Goal: Browse casually: Explore the website without a specific task or goal

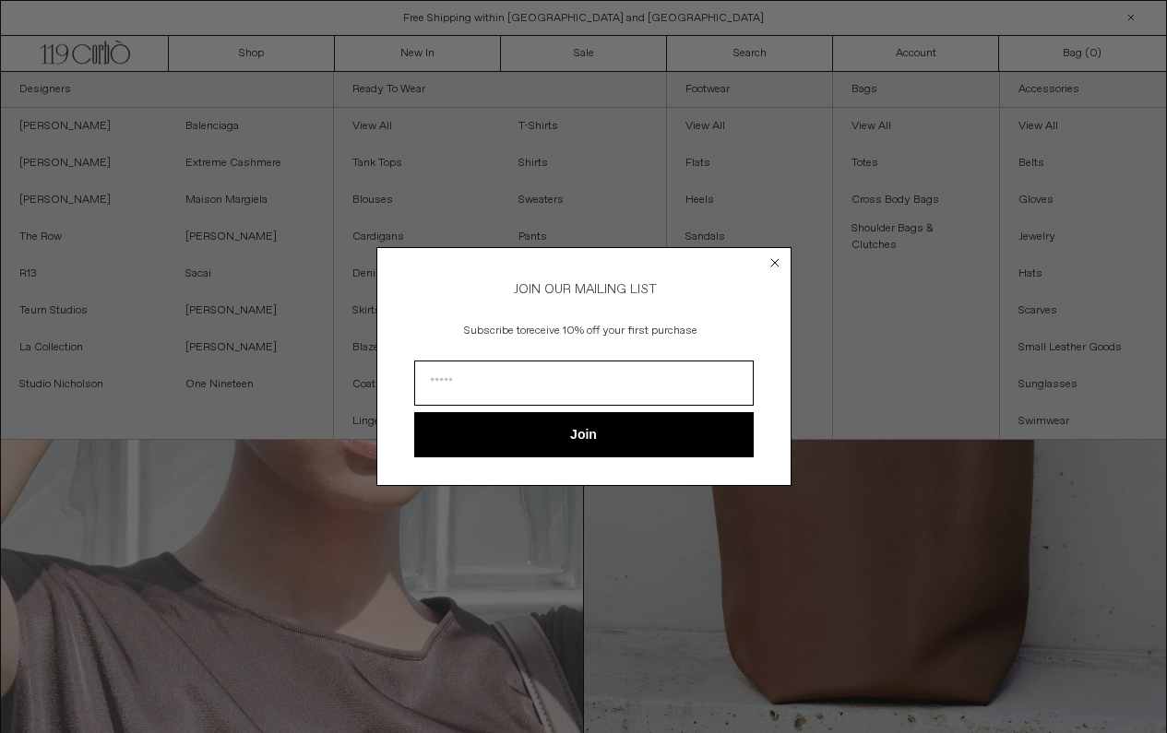
click at [778, 258] on circle "Close dialog" at bounding box center [775, 264] width 18 height 18
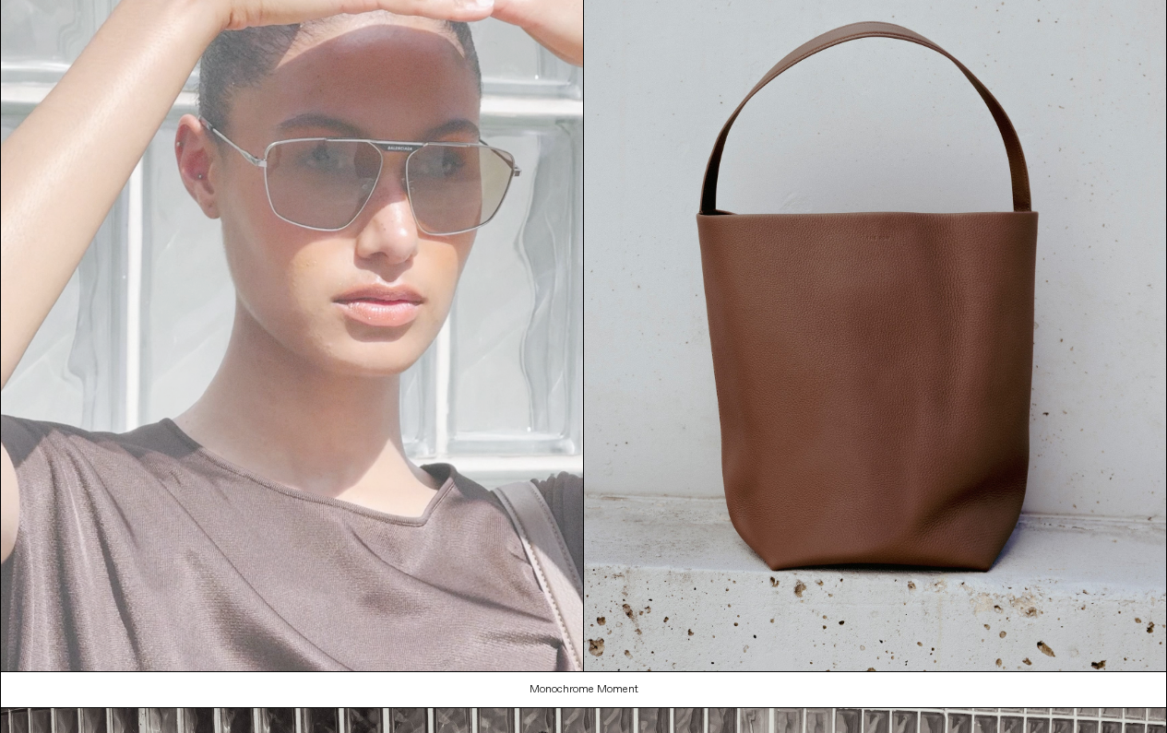
scroll to position [136, 0]
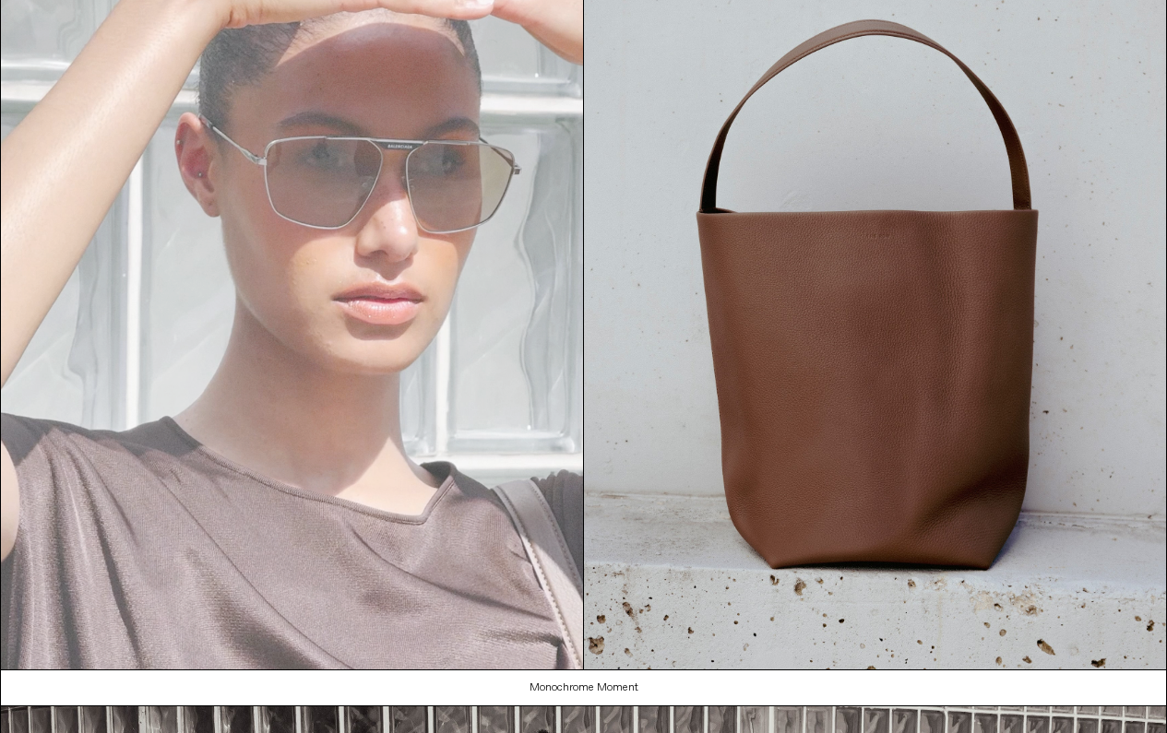
click at [429, 314] on video "Your browser does not support the video tag." at bounding box center [292, 302] width 582 height 733
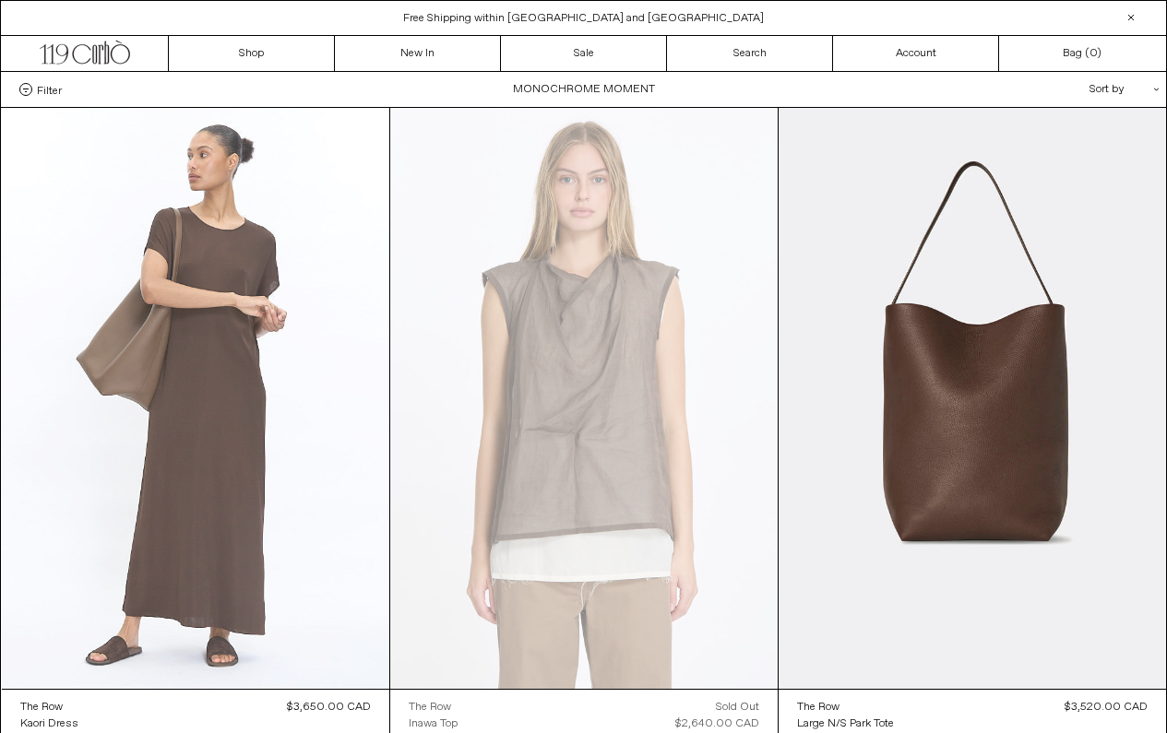
click at [229, 413] on at bounding box center [195, 398] width 387 height 581
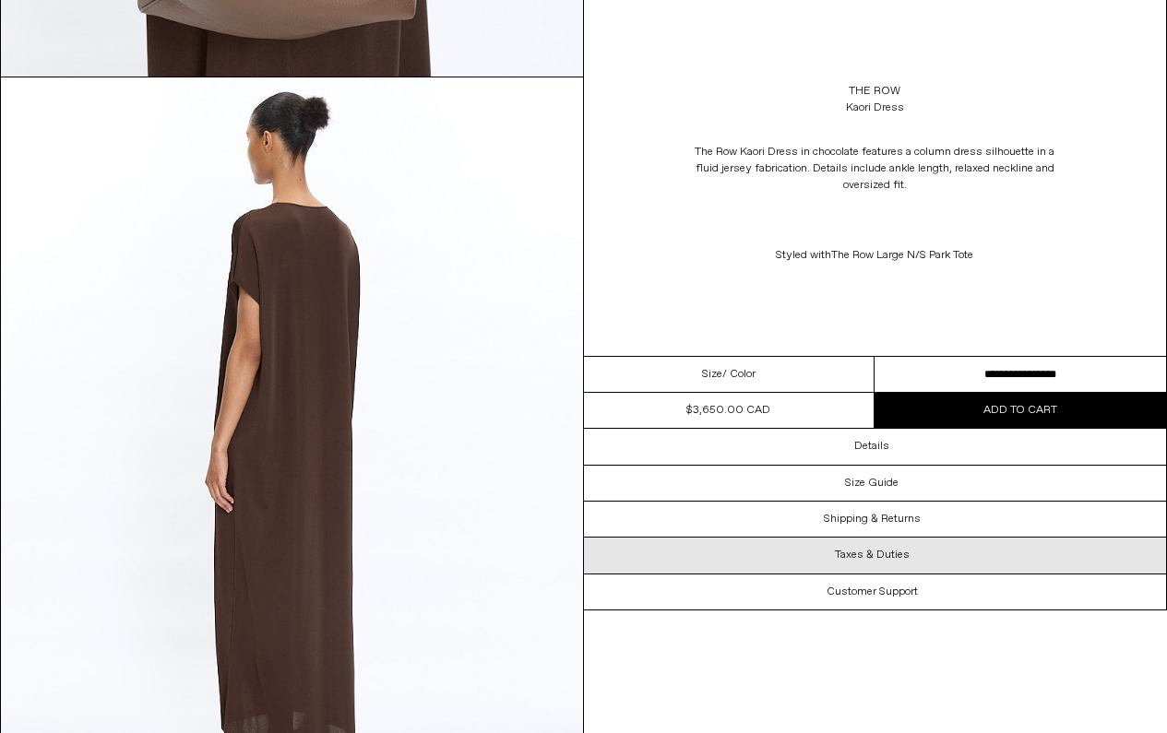
scroll to position [2937, 0]
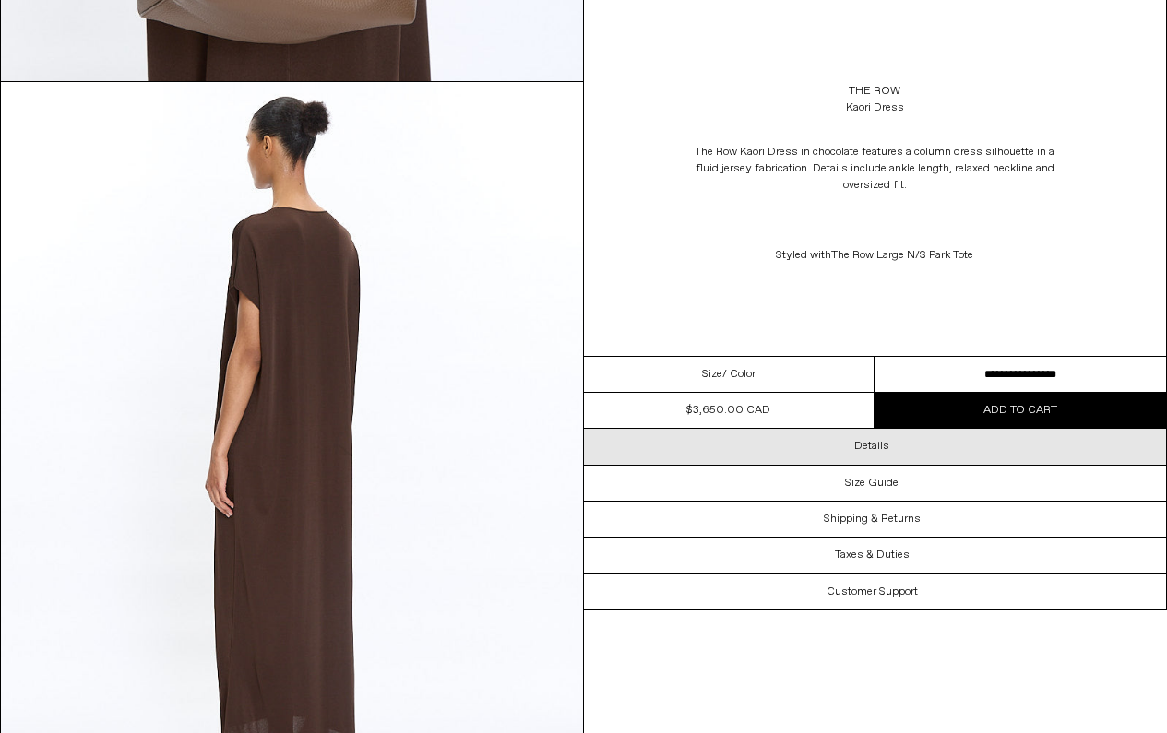
click at [824, 445] on div "Details" at bounding box center [875, 446] width 583 height 35
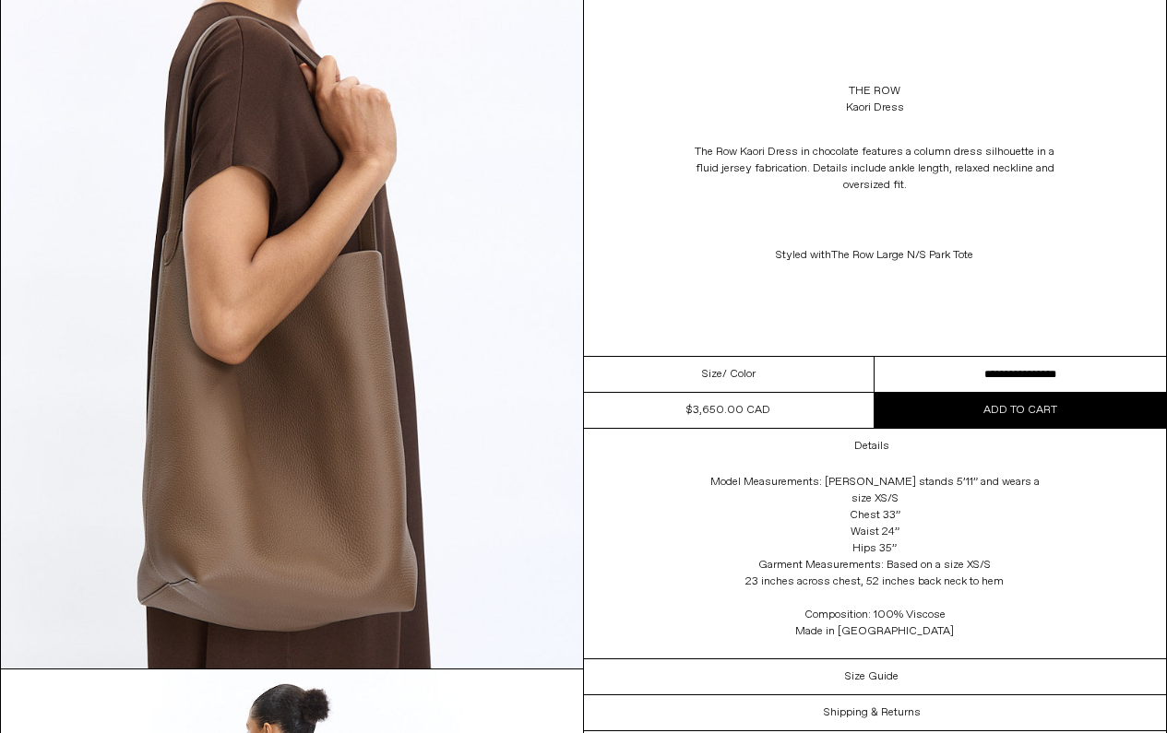
scroll to position [2350, 0]
click at [354, 332] on img at bounding box center [292, 303] width 582 height 727
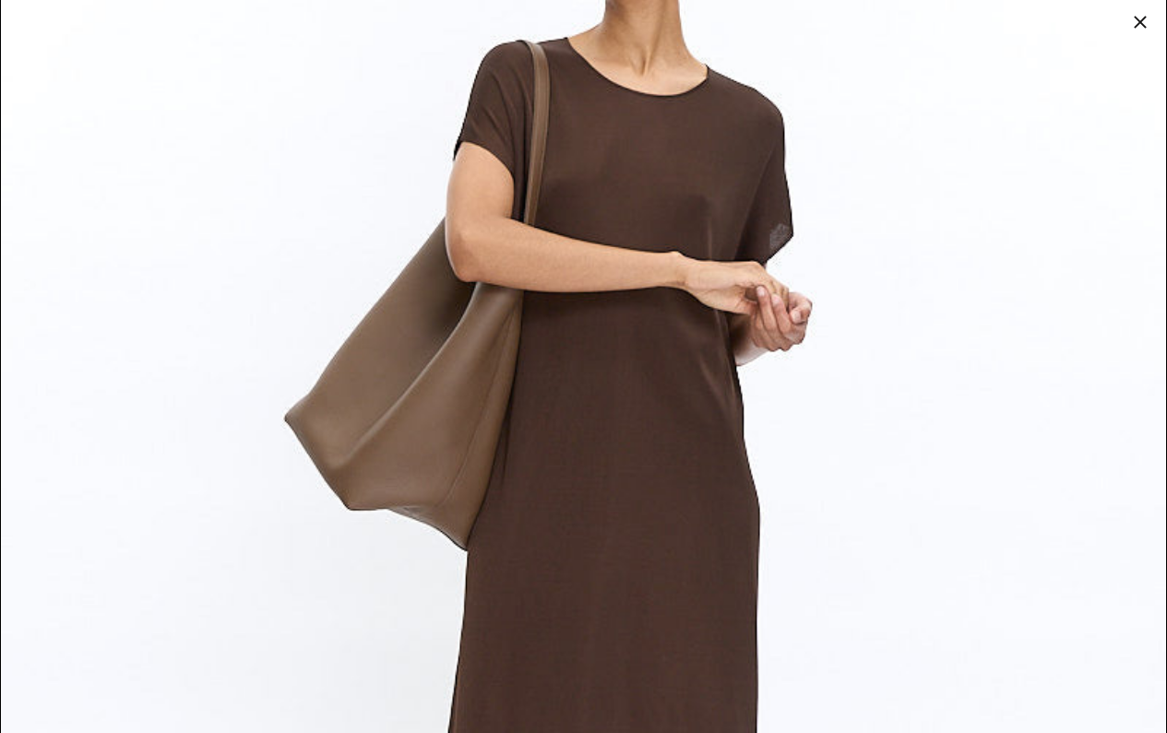
scroll to position [208, 0]
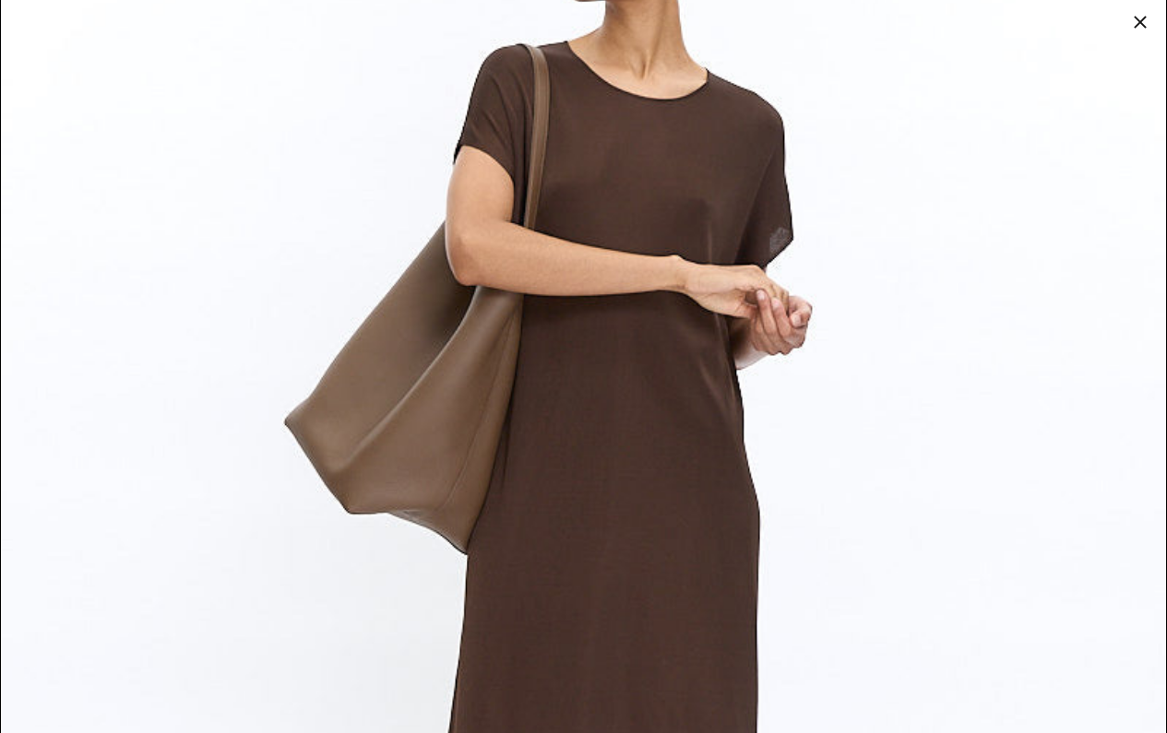
click at [1142, 10] on div at bounding box center [1140, 22] width 26 height 26
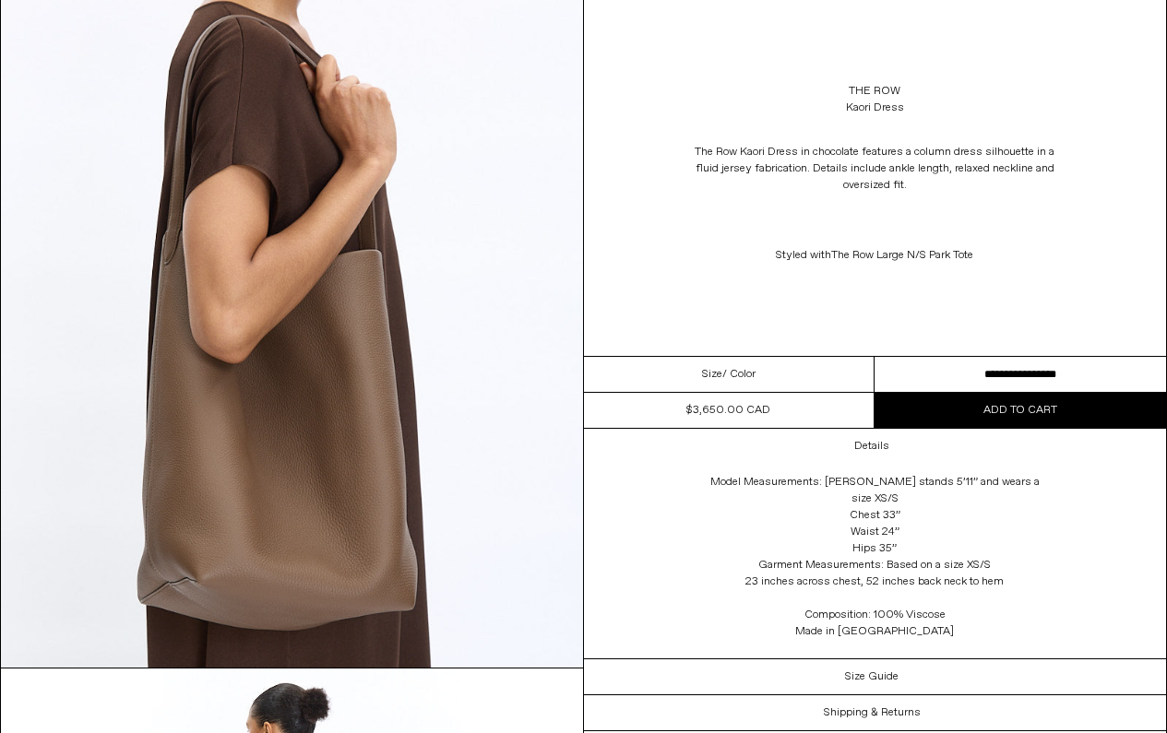
click at [790, 260] on p "Styled with The Row Large N/S Park Tote" at bounding box center [874, 255] width 369 height 35
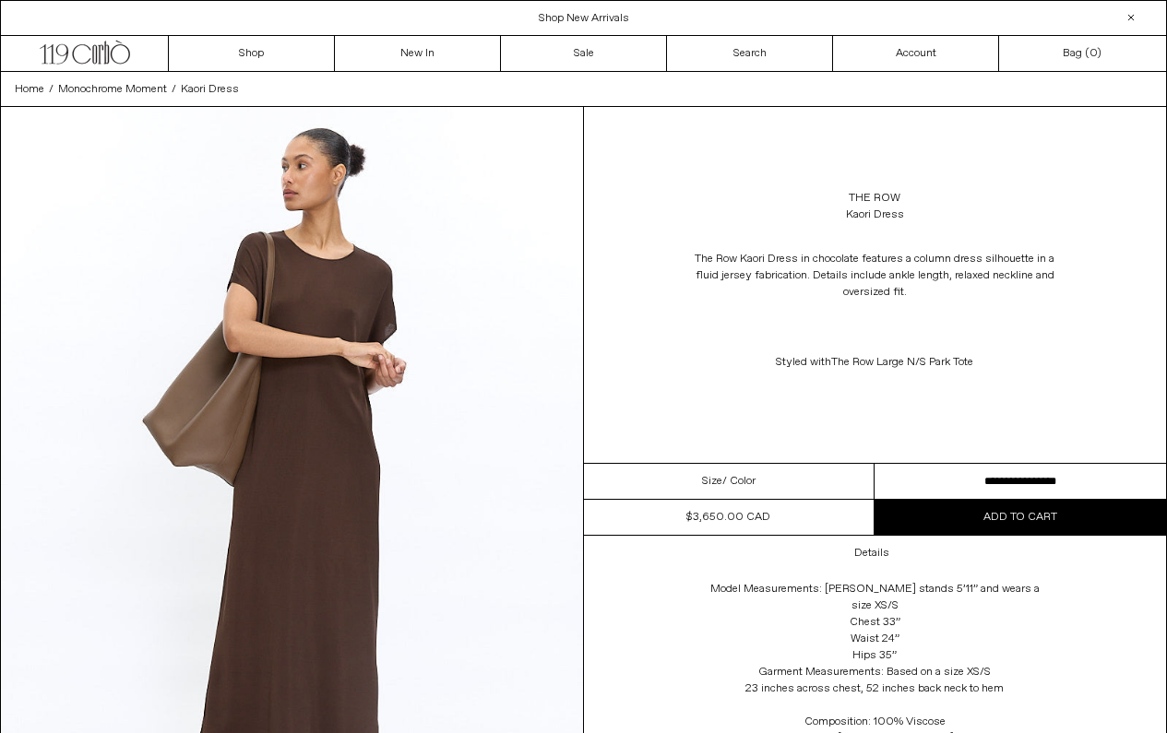
scroll to position [0, 0]
click at [414, 56] on link "New In" at bounding box center [418, 53] width 166 height 35
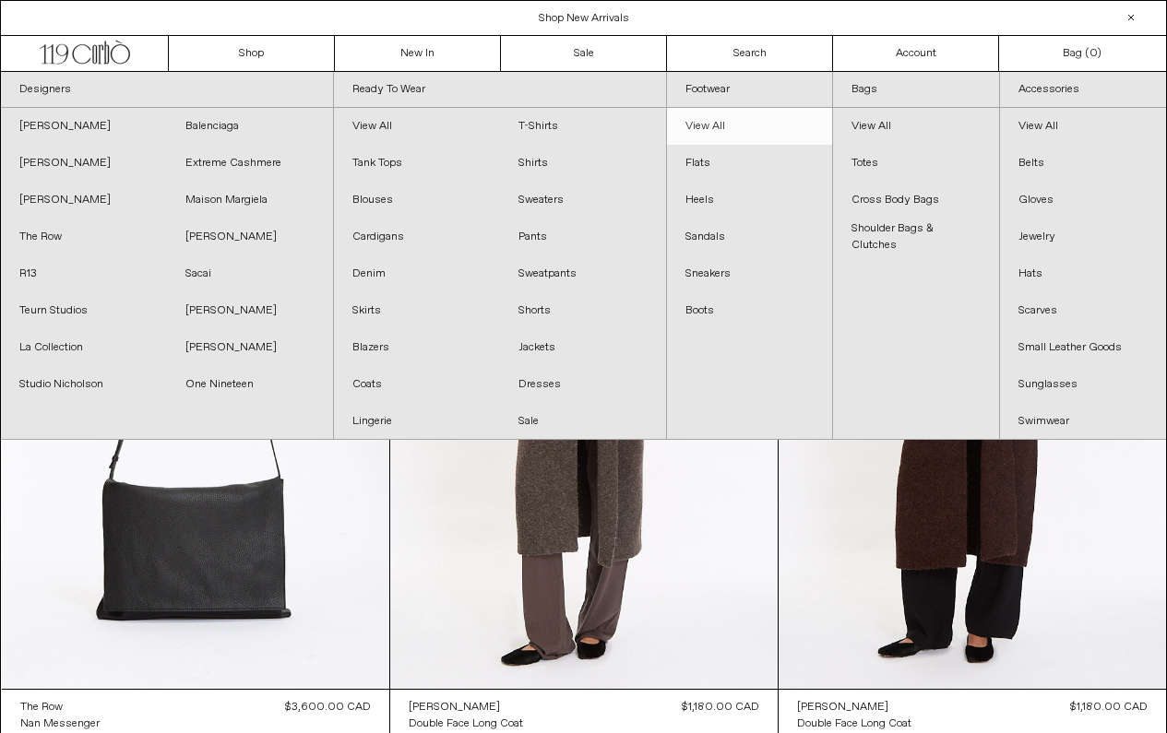
click at [713, 129] on link "View All" at bounding box center [750, 126] width 166 height 37
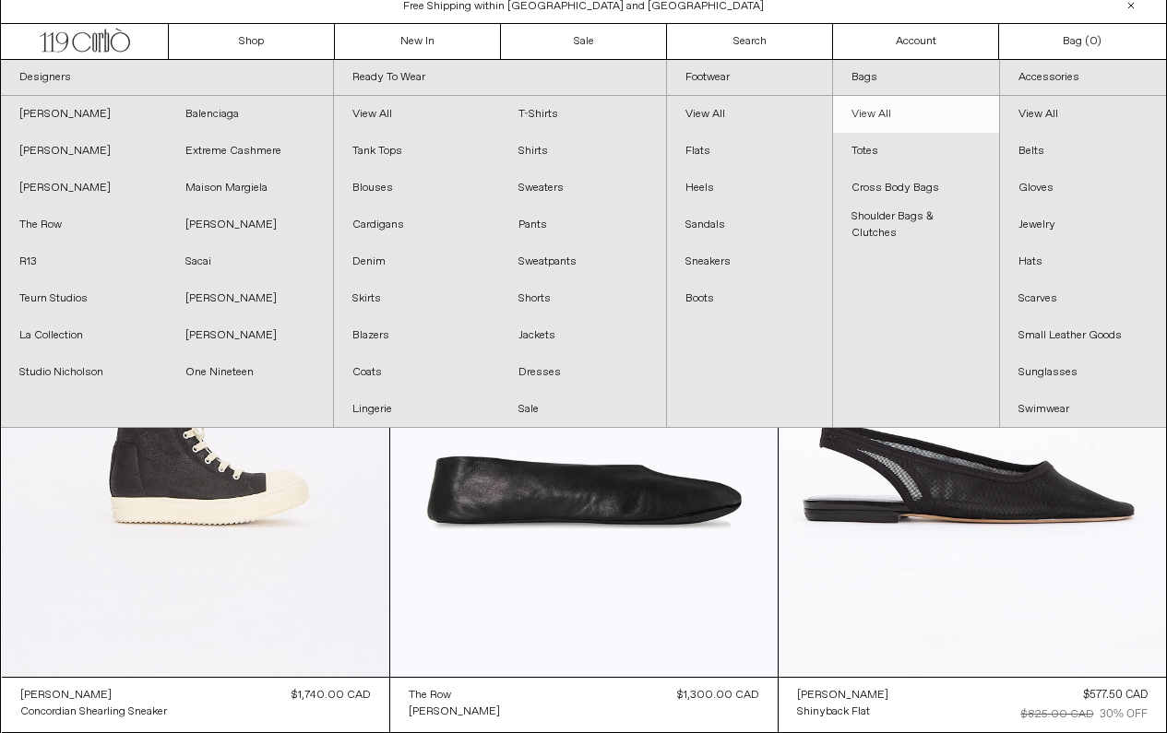
click at [873, 111] on link "View All" at bounding box center [916, 114] width 166 height 37
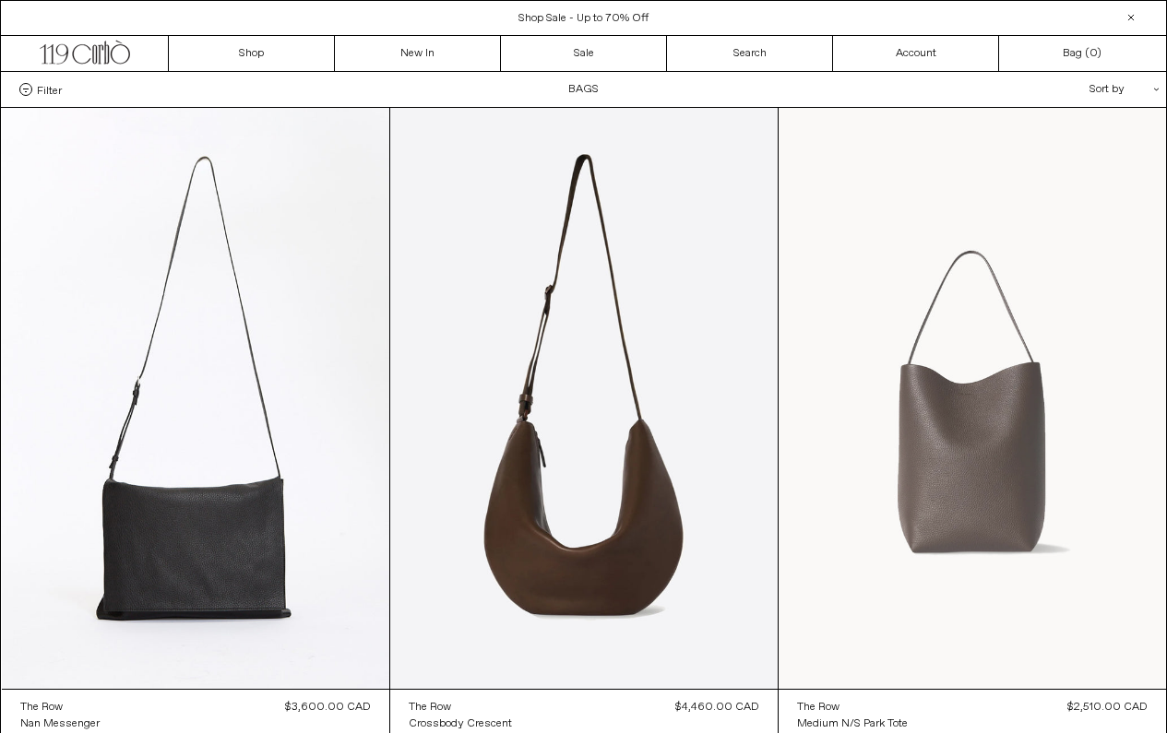
click at [969, 422] on at bounding box center [972, 398] width 387 height 581
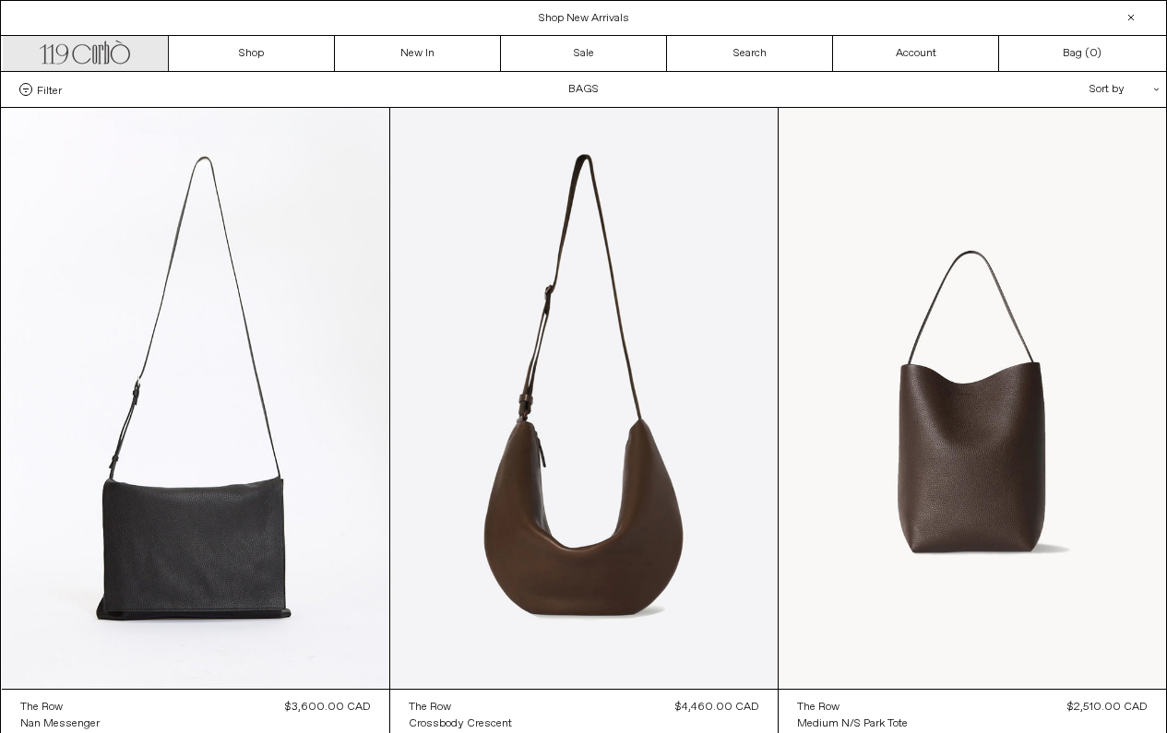
click at [122, 52] on icon ".cls-1, .cls-2 { fill: #231f20; stroke: #231f20; stroke-miterlimit: 10; stroke-…" at bounding box center [85, 50] width 90 height 27
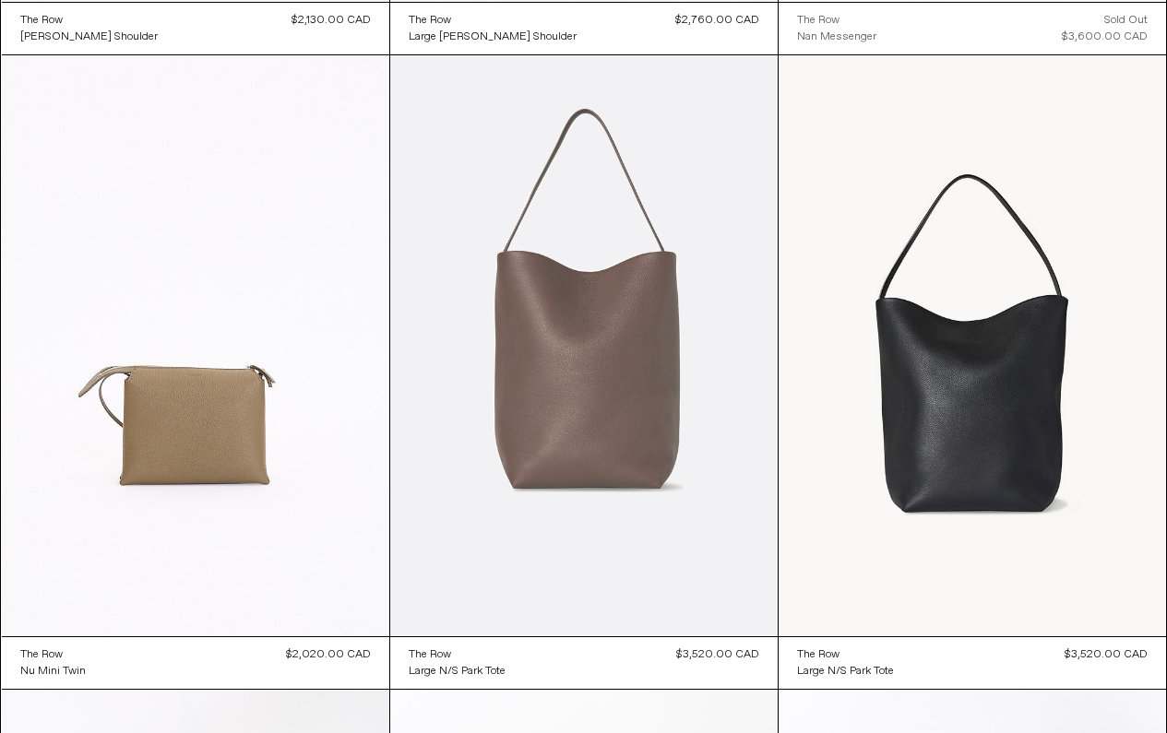
scroll to position [1326, 0]
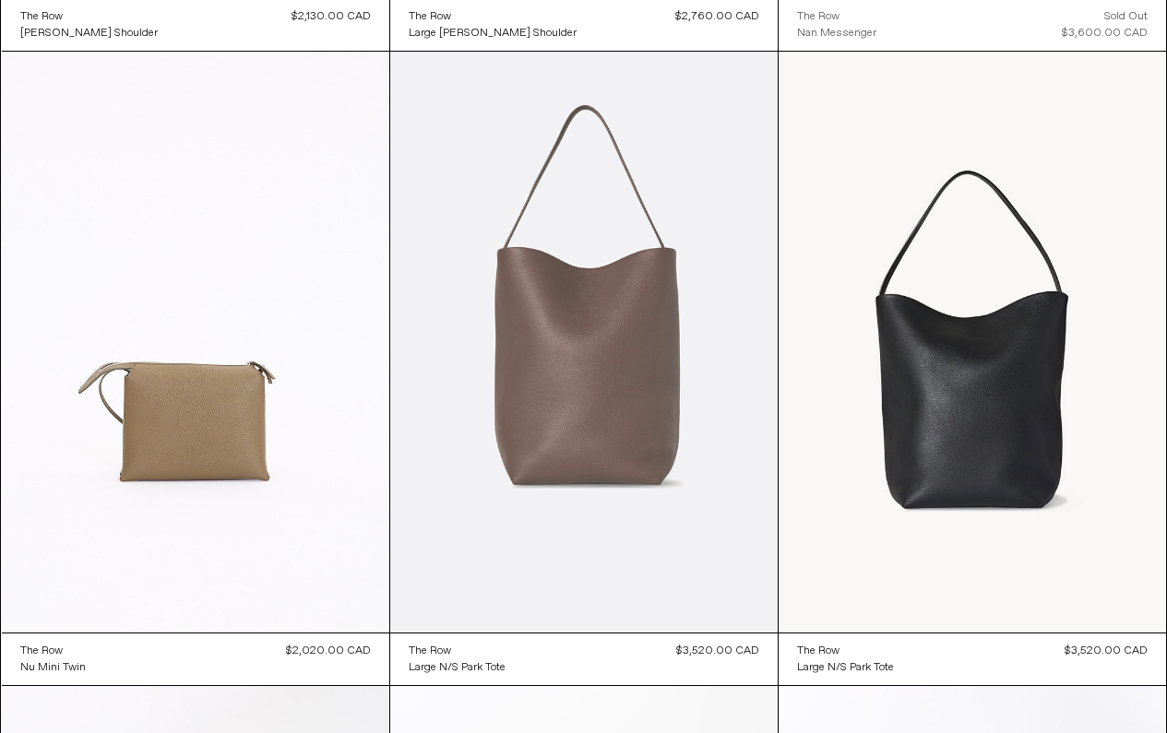
click at [588, 356] on at bounding box center [583, 342] width 387 height 581
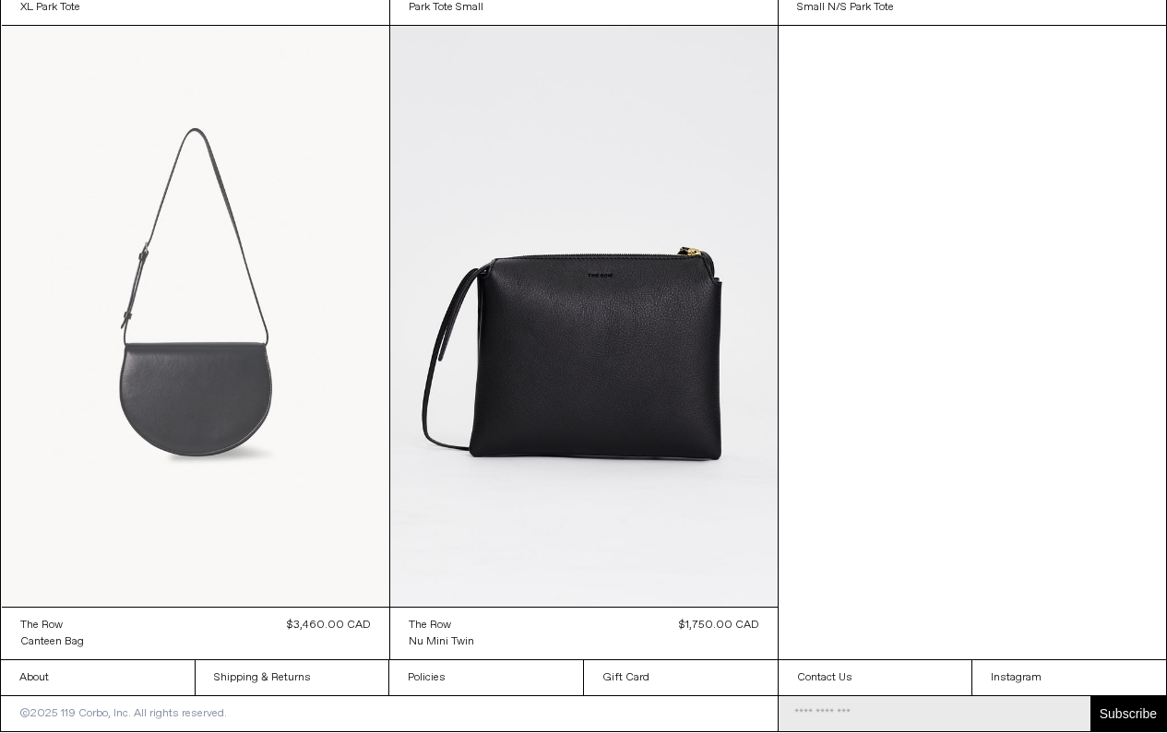
scroll to position [3893, 0]
click at [225, 399] on at bounding box center [195, 316] width 387 height 581
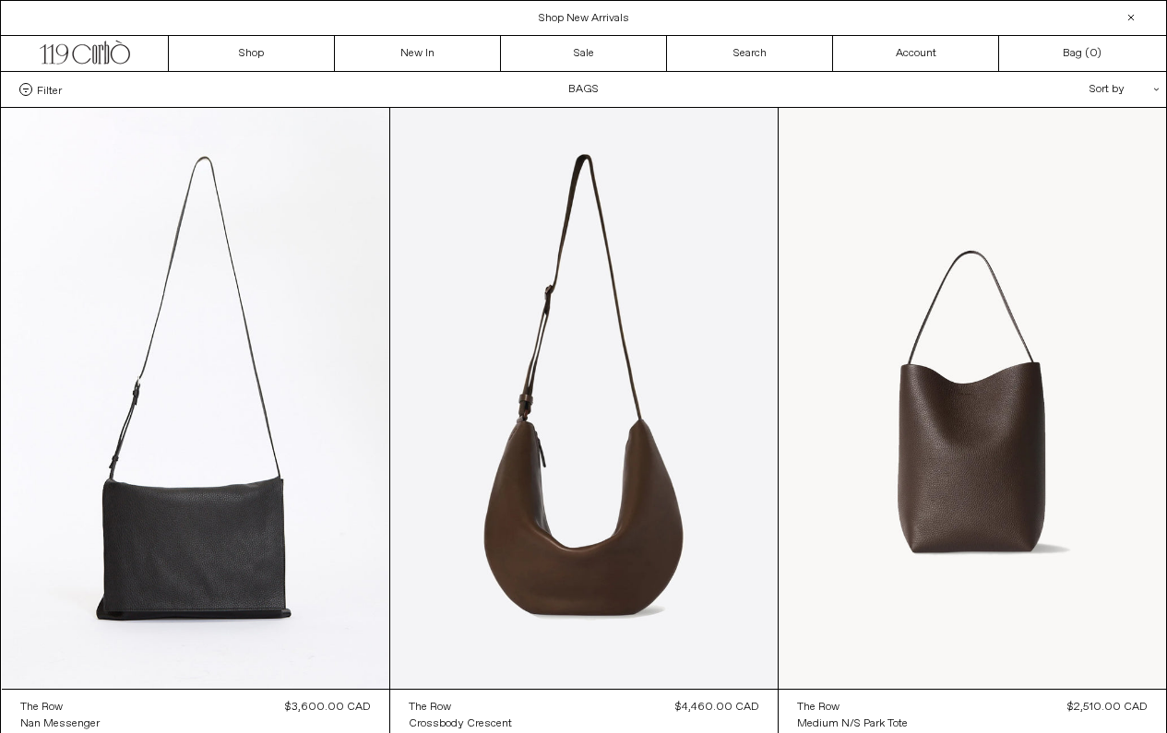
scroll to position [0, 0]
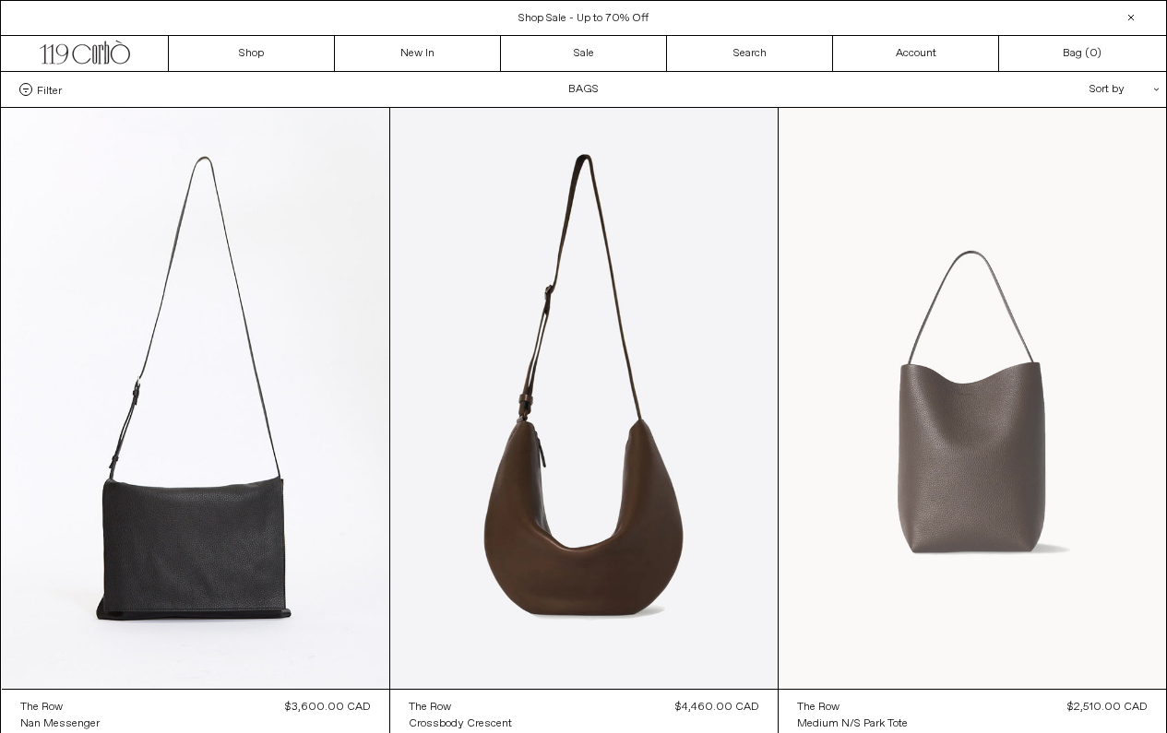
click at [981, 424] on at bounding box center [972, 398] width 387 height 581
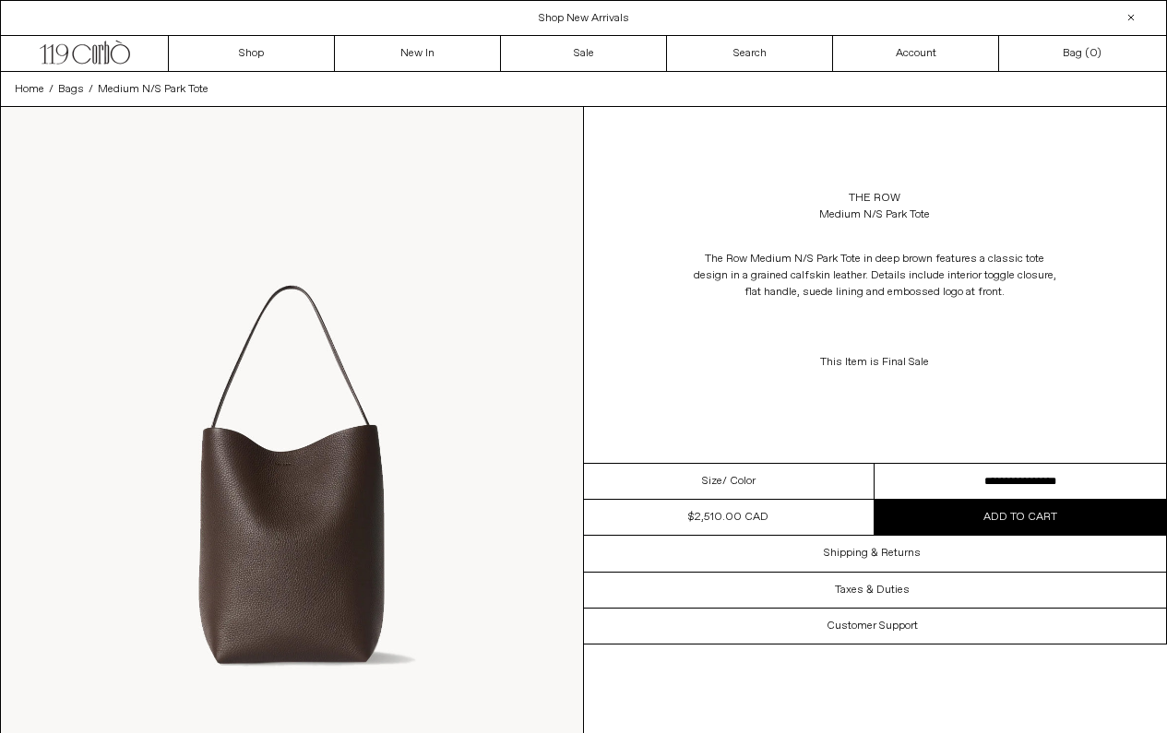
click at [359, 453] on img at bounding box center [292, 470] width 582 height 727
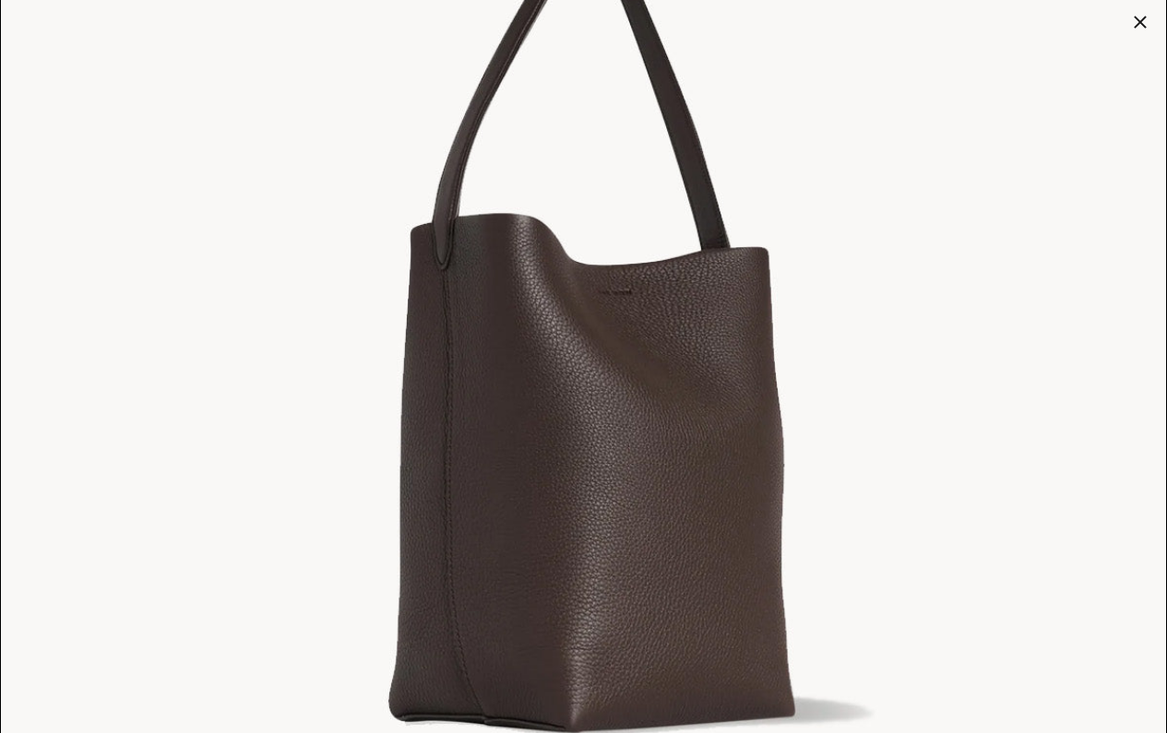
scroll to position [1825, 0]
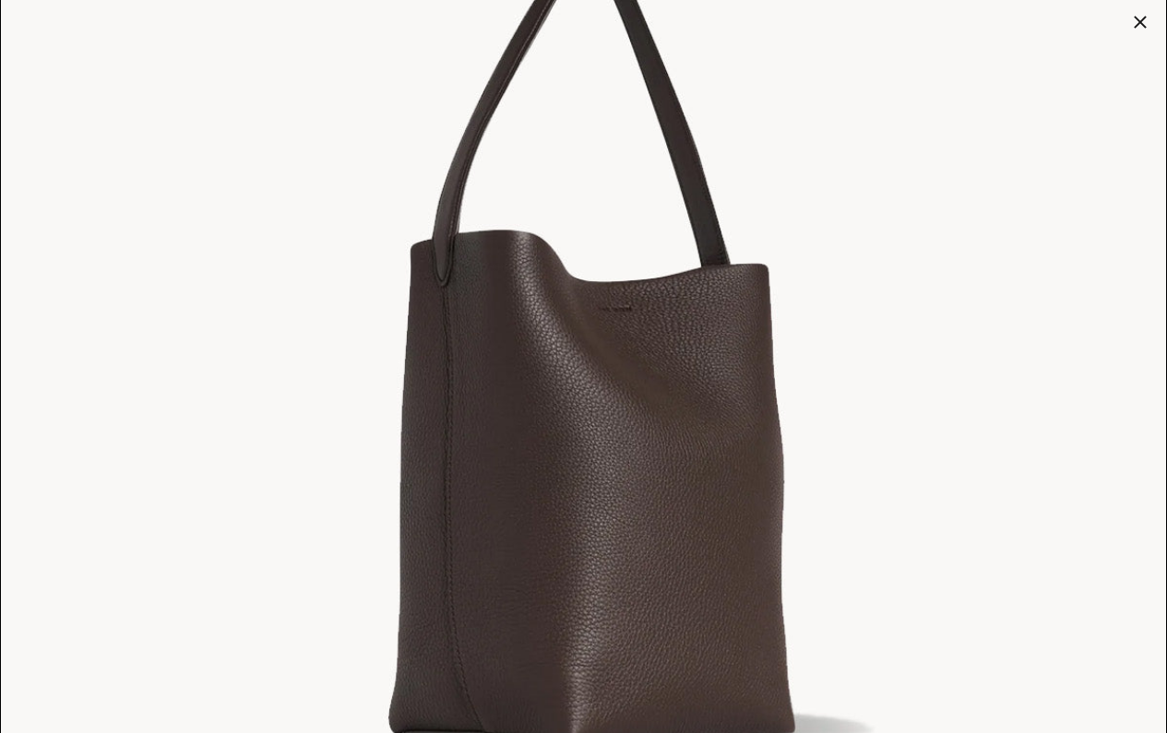
click at [1138, 22] on div at bounding box center [1140, 22] width 26 height 26
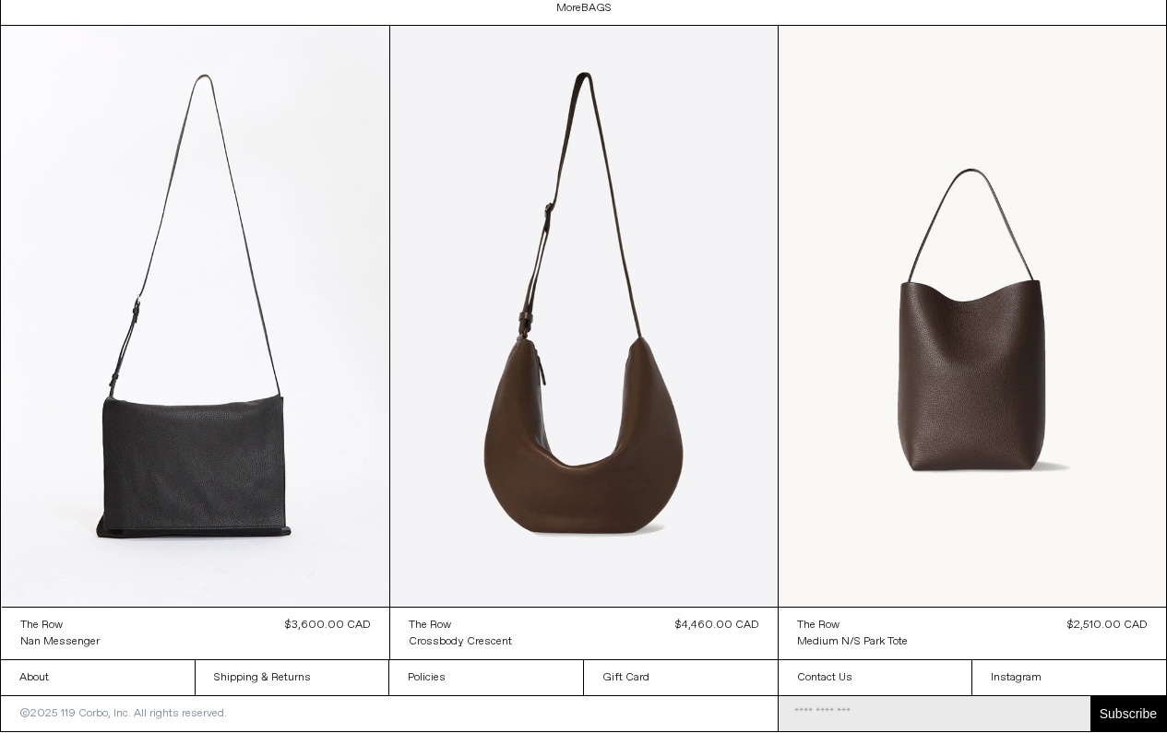
scroll to position [2297, 0]
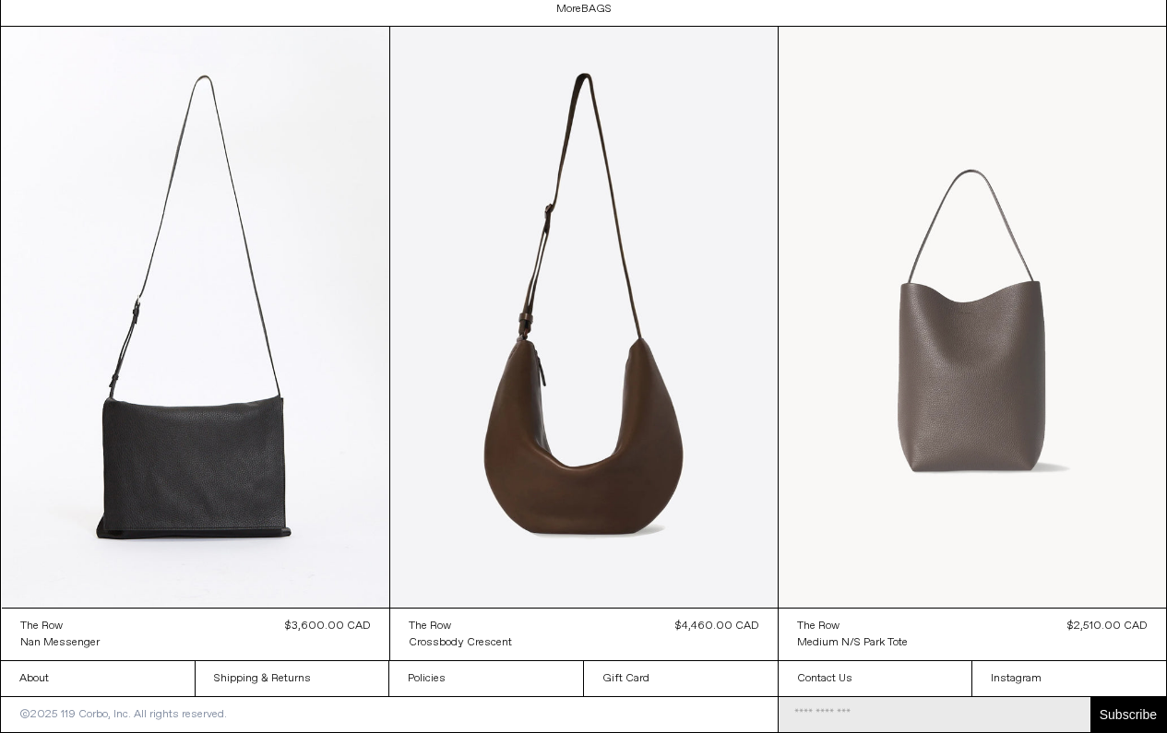
click at [955, 415] on at bounding box center [972, 317] width 387 height 581
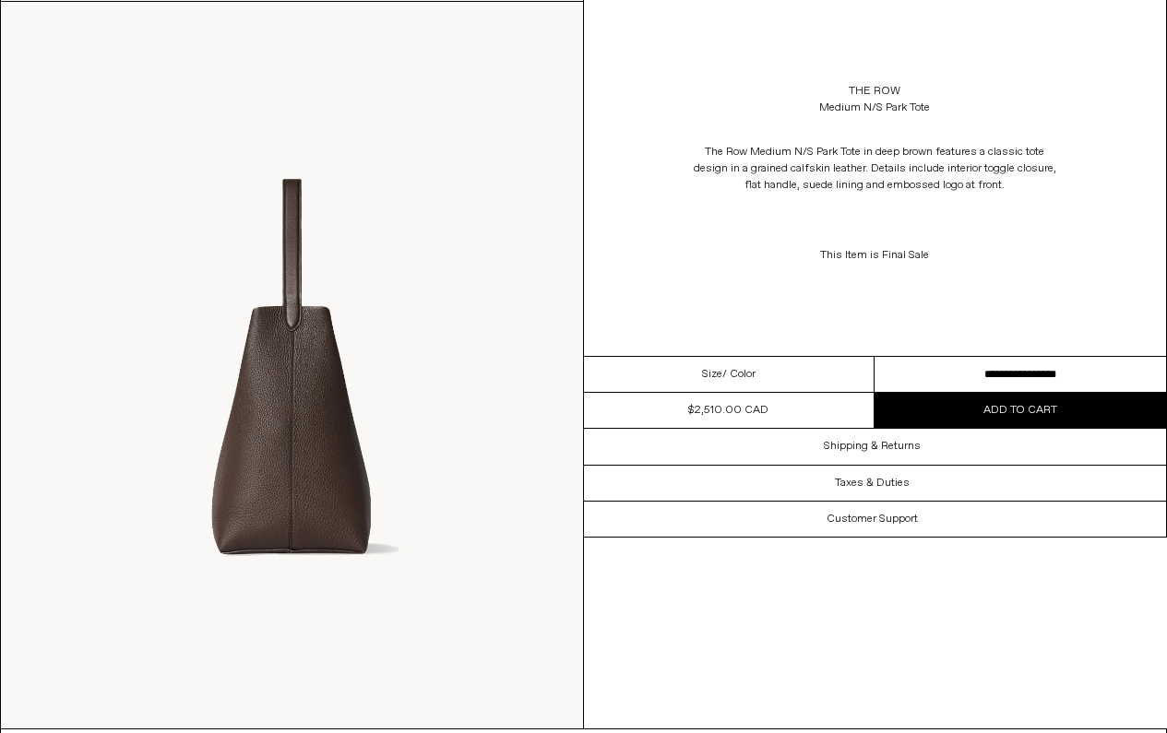
scroll to position [1562, 0]
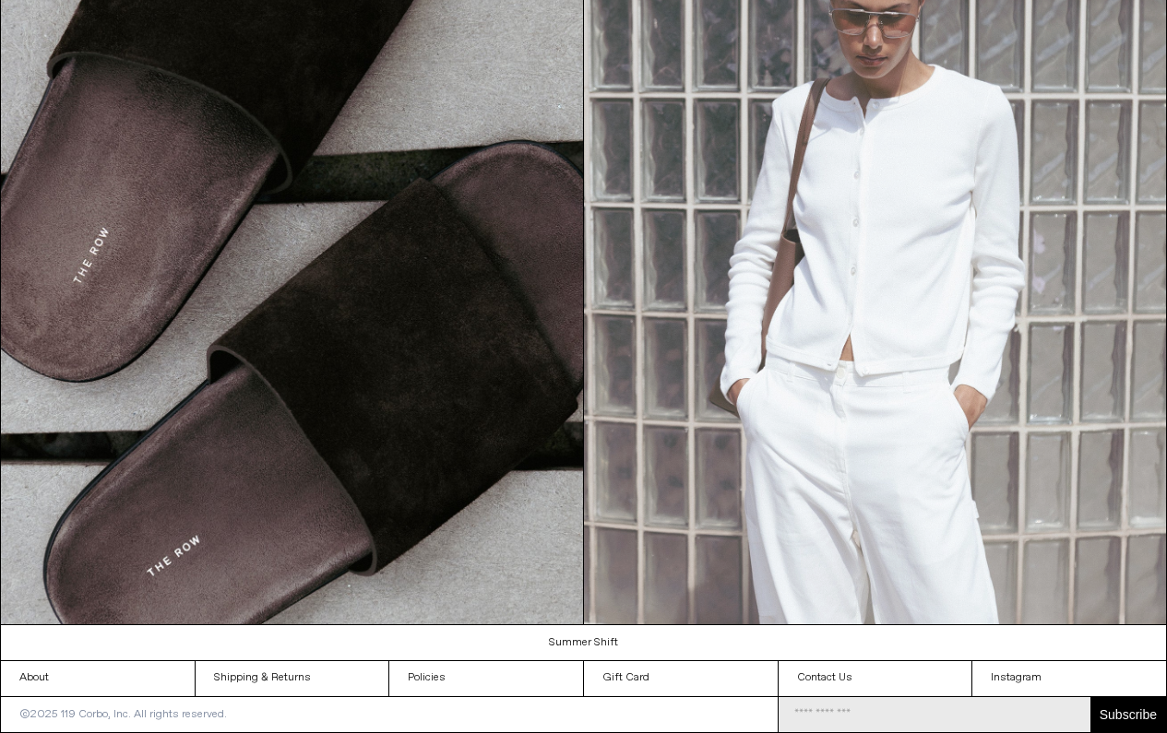
scroll to position [681, 0]
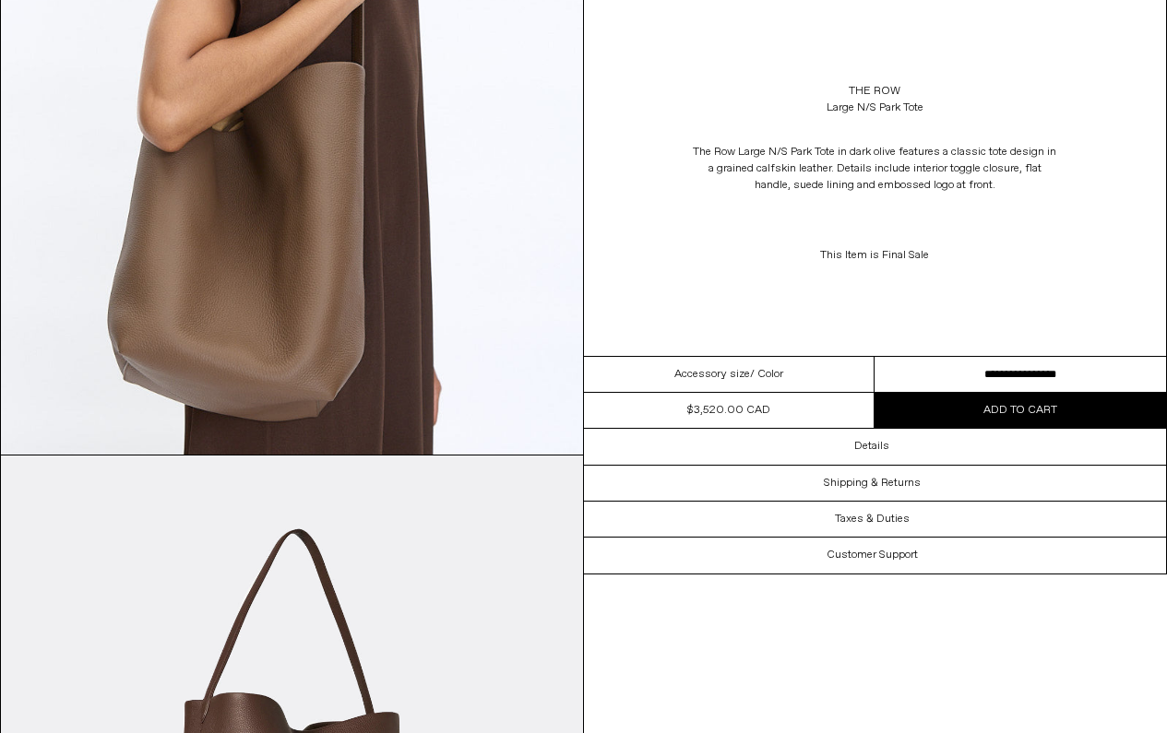
scroll to position [1136, 0]
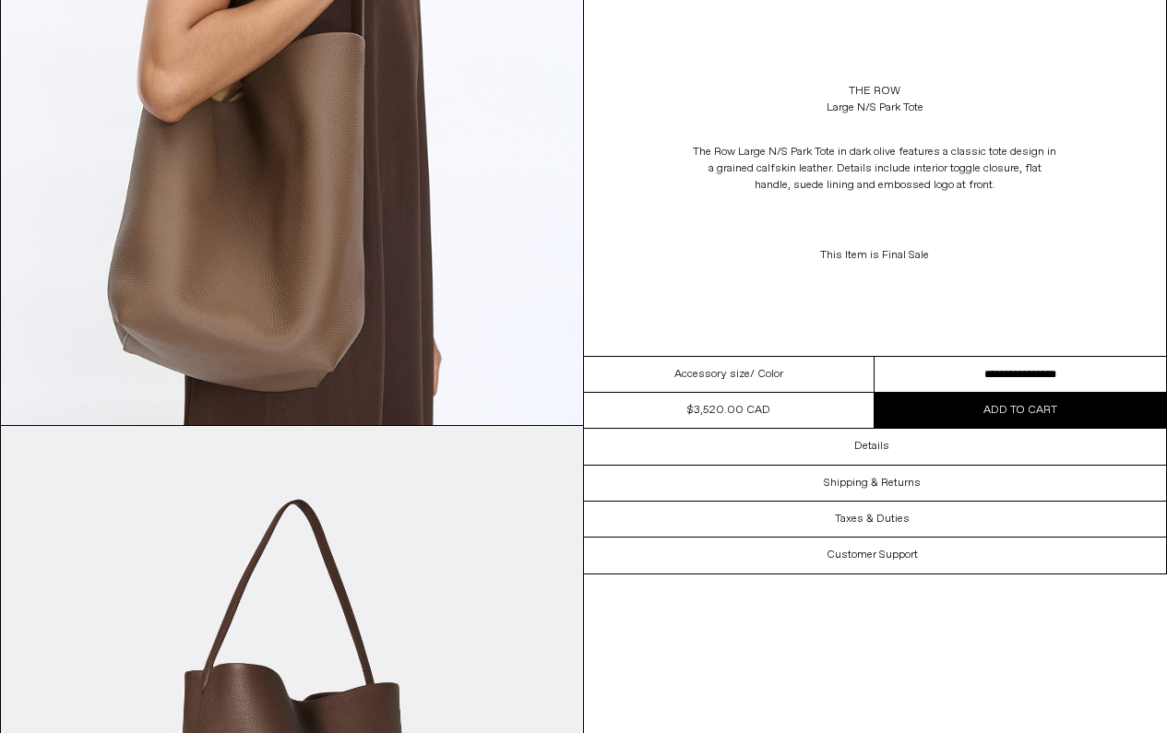
click at [319, 309] on img at bounding box center [292, 61] width 582 height 727
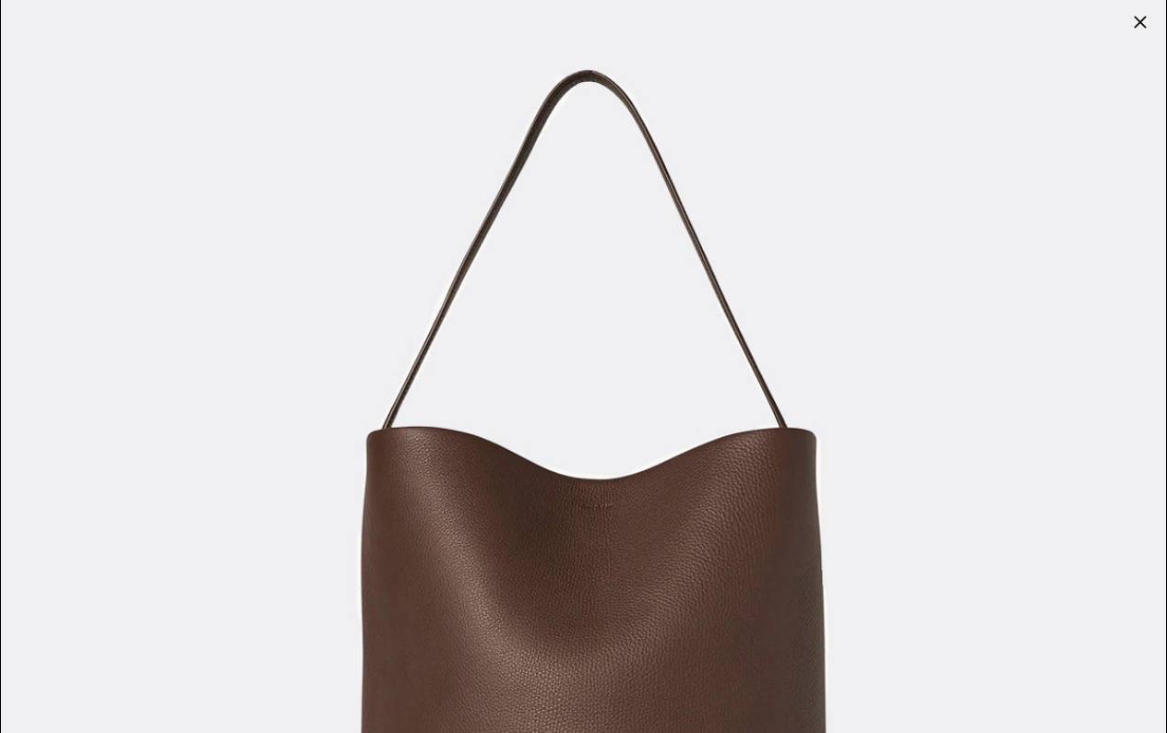
scroll to position [108, 0]
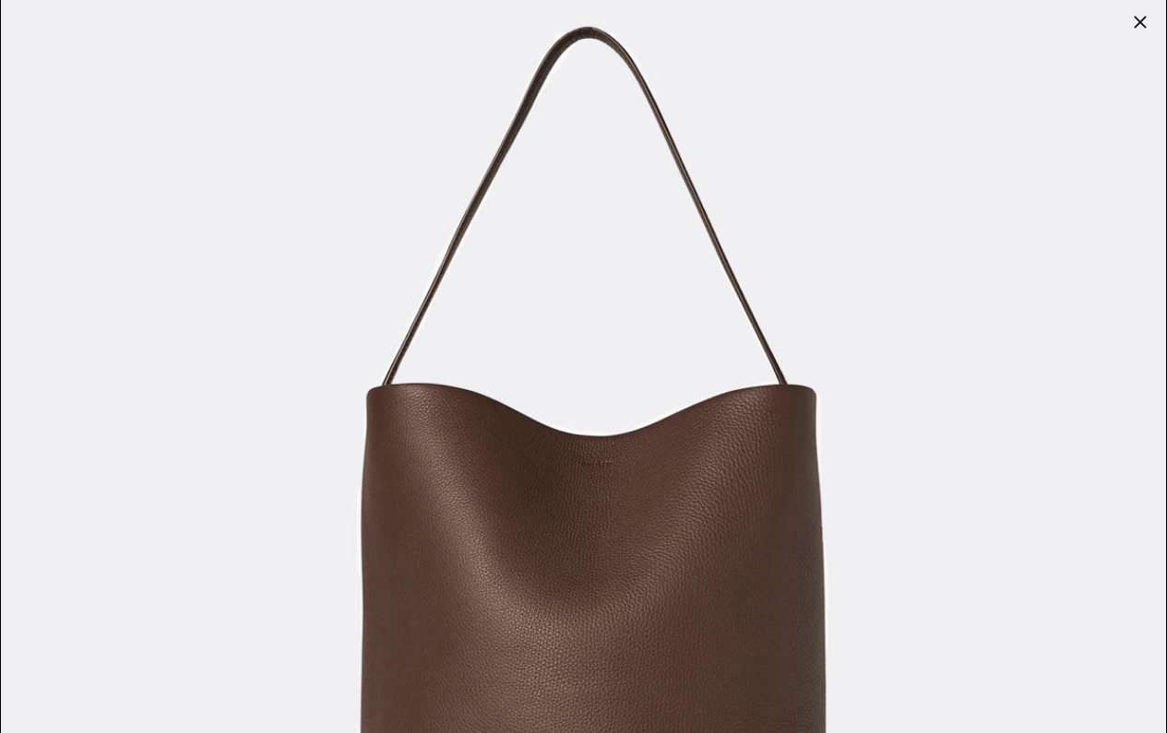
click at [1136, 26] on div at bounding box center [1140, 22] width 26 height 26
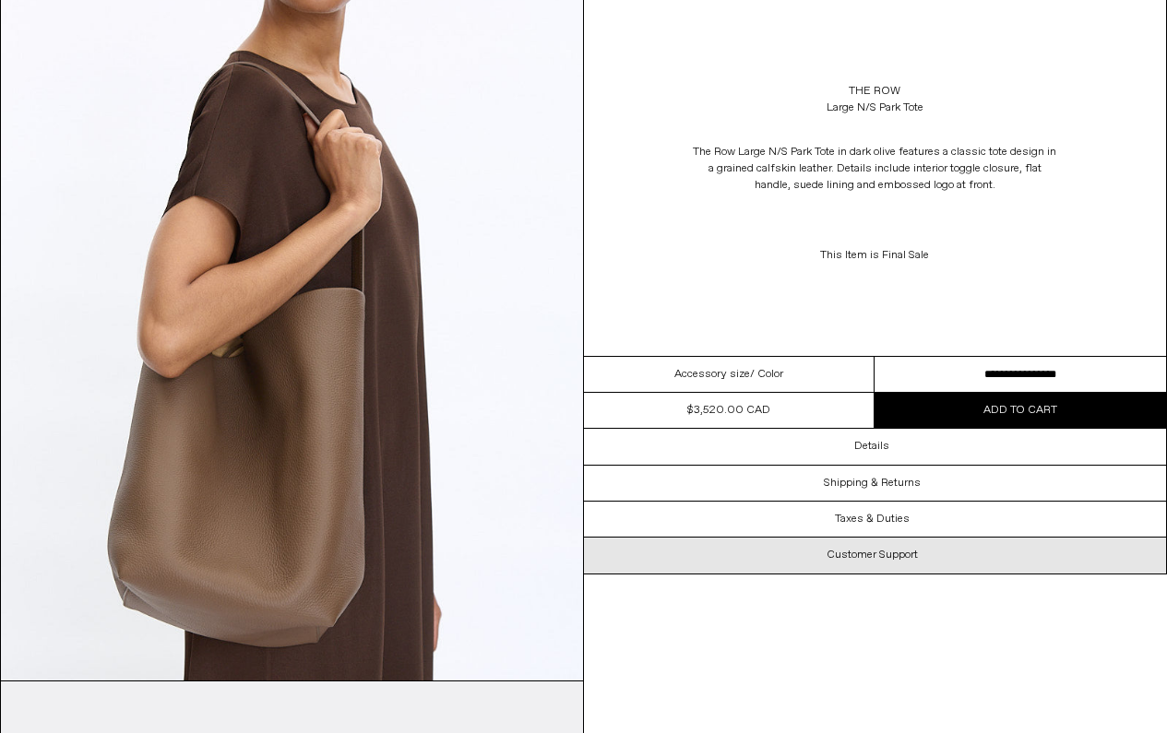
scroll to position [878, 0]
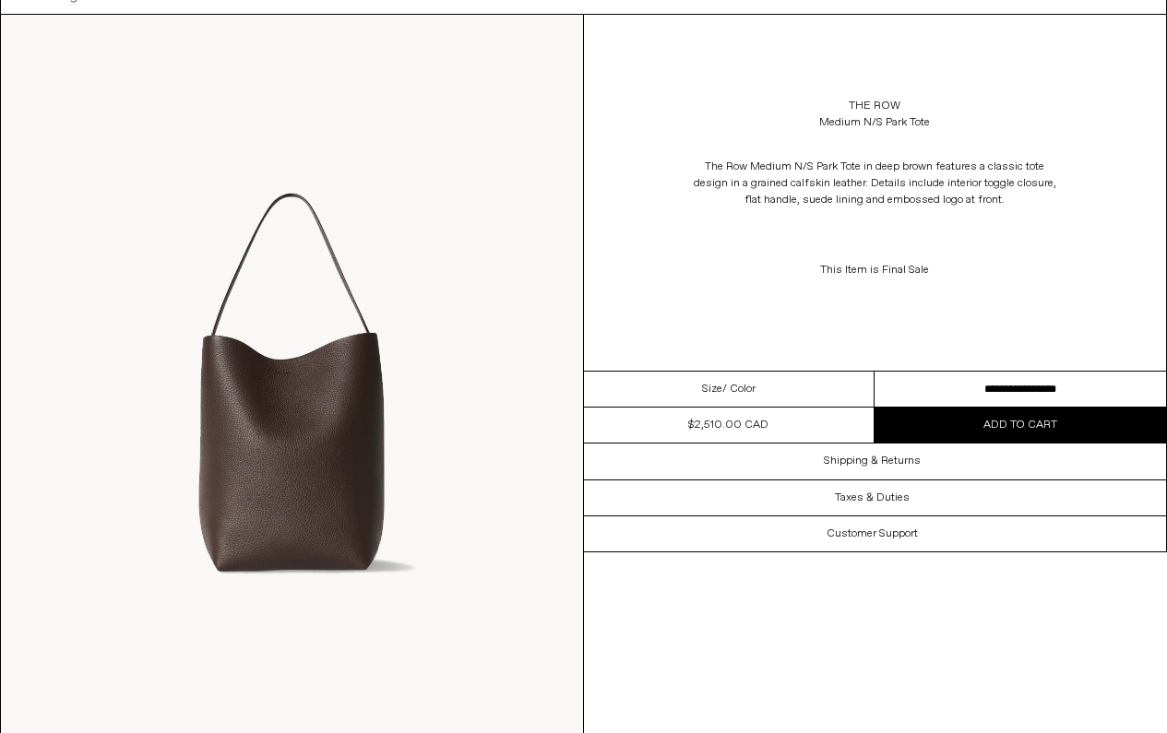
scroll to position [92, 0]
